Goal: Check status: Check status

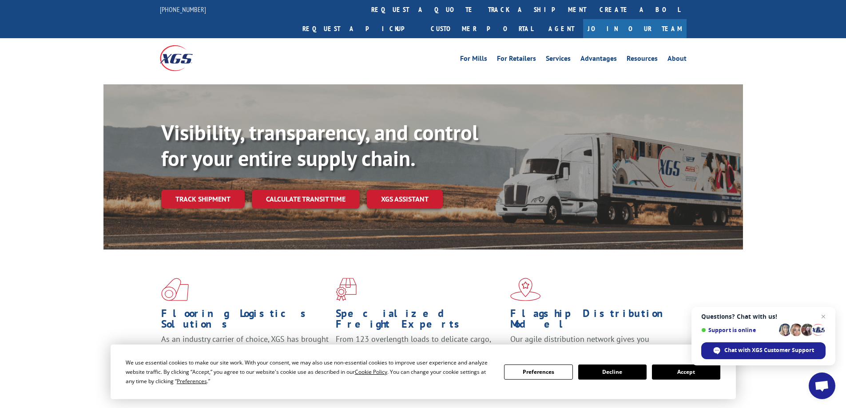
click at [704, 371] on button "Accept" at bounding box center [686, 372] width 68 height 15
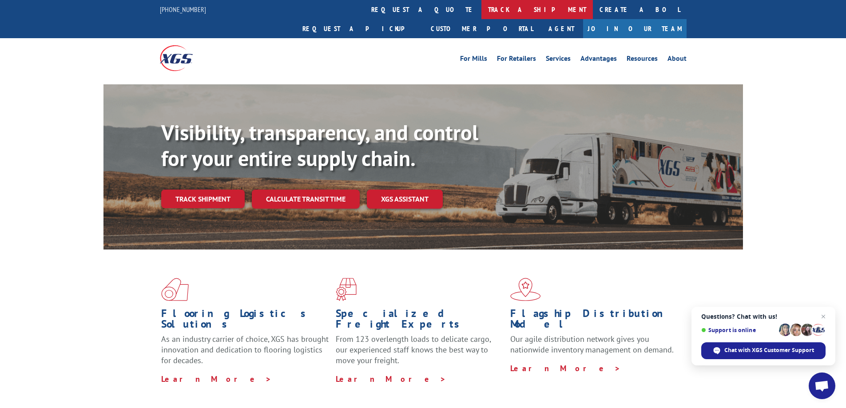
click at [482, 7] on link "track a shipment" at bounding box center [538, 9] width 112 height 19
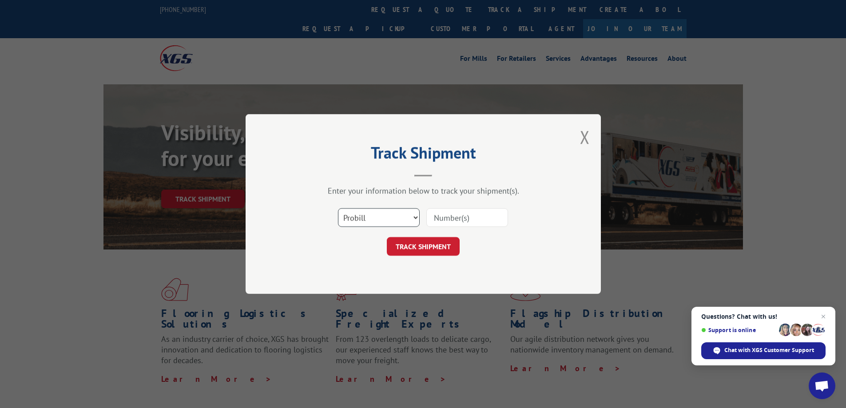
click at [415, 215] on select "Select category... Probill BOL PO" at bounding box center [379, 217] width 82 height 19
select select "bol"
click at [338, 208] on select "Select category... Probill BOL PO" at bounding box center [379, 217] width 82 height 19
click at [451, 223] on input at bounding box center [467, 217] width 82 height 19
type input "6011299"
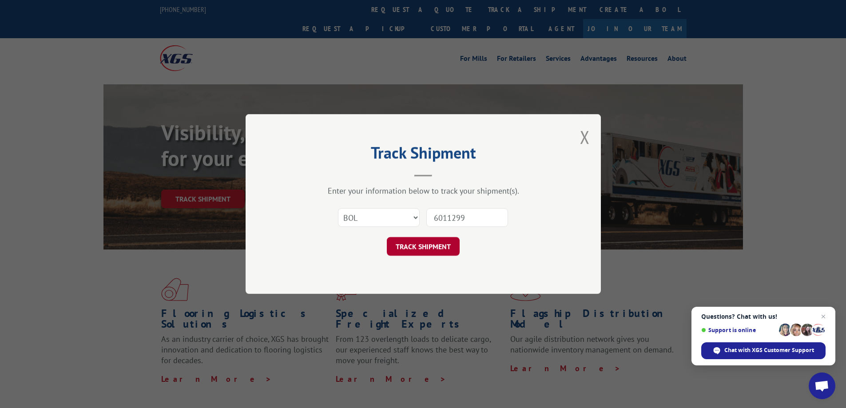
click at [422, 247] on button "TRACK SHIPMENT" at bounding box center [423, 246] width 73 height 19
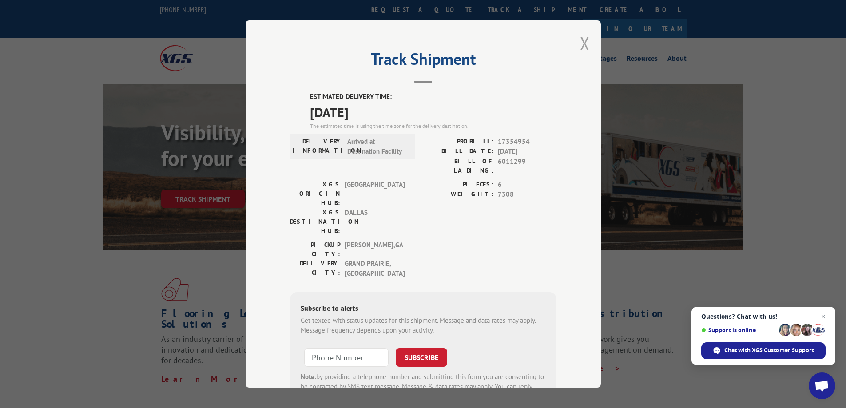
click at [584, 42] on button "Close modal" at bounding box center [585, 44] width 10 height 24
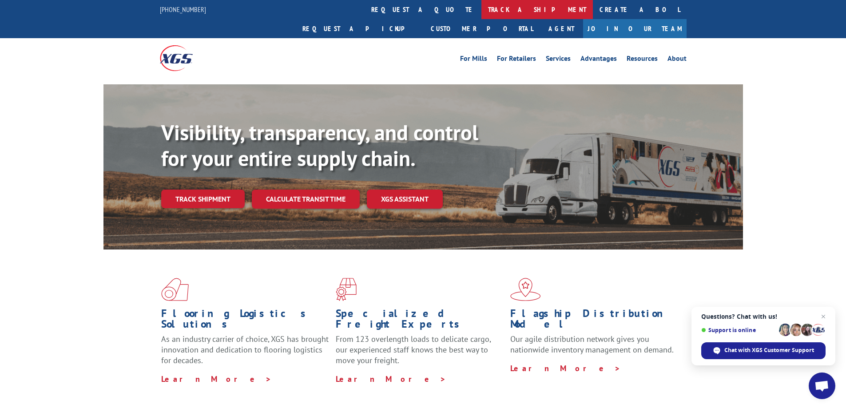
click at [482, 8] on link "track a shipment" at bounding box center [538, 9] width 112 height 19
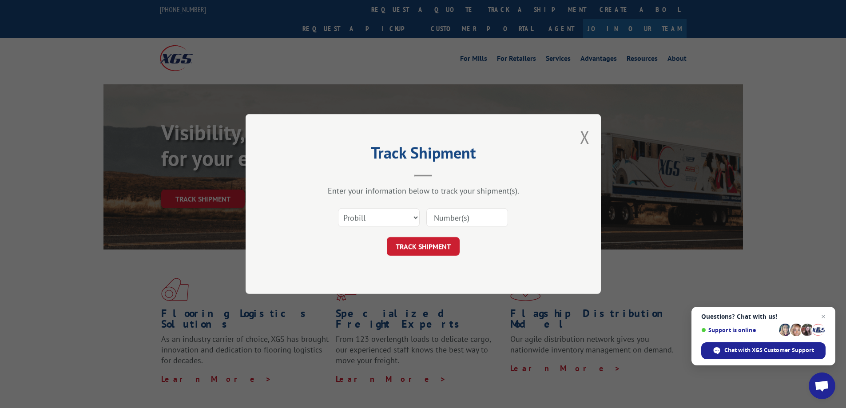
click at [459, 227] on input at bounding box center [467, 217] width 82 height 19
click at [412, 225] on select "Select category... Probill BOL PO" at bounding box center [379, 217] width 82 height 19
select select "bol"
click at [338, 208] on select "Select category... Probill BOL PO" at bounding box center [379, 217] width 82 height 19
click at [445, 225] on input at bounding box center [467, 217] width 82 height 19
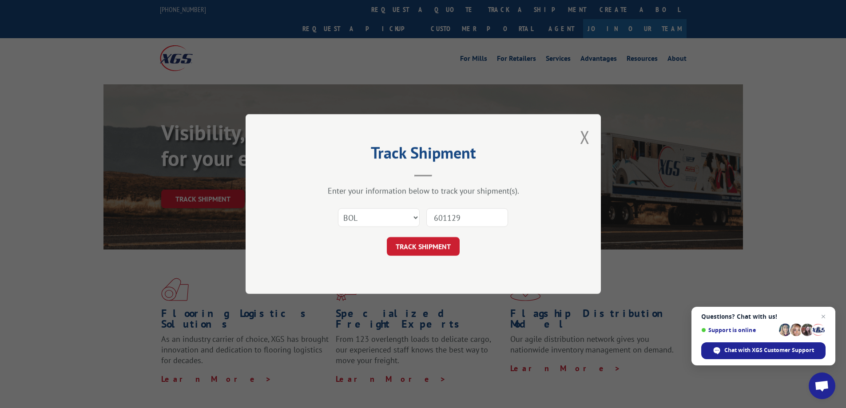
type input "6011299"
click button "TRACK SHIPMENT" at bounding box center [423, 246] width 73 height 19
